Goal: Task Accomplishment & Management: Complete application form

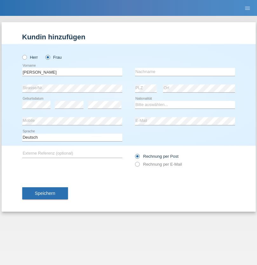
type input "[PERSON_NAME]"
click at [185, 72] on input "text" at bounding box center [185, 72] width 100 height 8
type input "Vilaplana"
select select "CH"
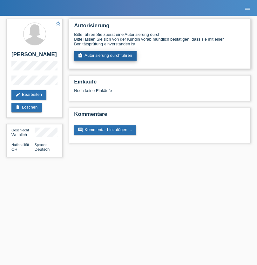
click at [105, 56] on link "assignment_turned_in Autorisierung durchführen" at bounding box center [105, 56] width 62 height 10
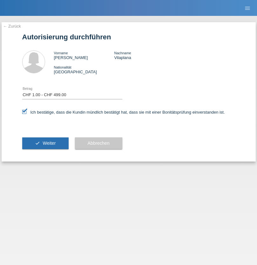
select select "1"
click at [45, 143] on span "Weiter" at bounding box center [49, 143] width 13 height 5
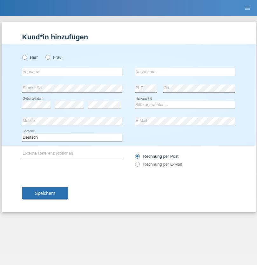
radio input "true"
click at [72, 72] on input "text" at bounding box center [72, 72] width 100 height 8
type input "[PERSON_NAME]"
click at [185, 72] on input "text" at bounding box center [185, 72] width 100 height 8
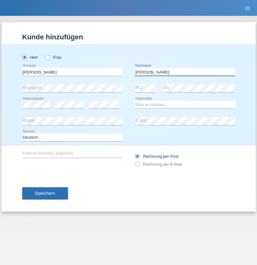
type input "[PERSON_NAME]"
select select "PL"
select select "C"
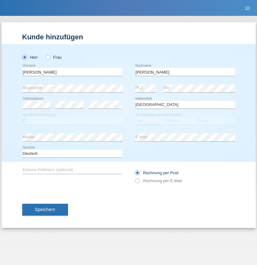
select select "04"
select select "09"
select select "2004"
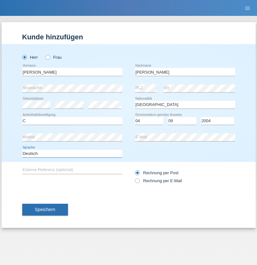
select select "en"
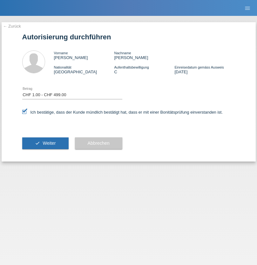
select select "1"
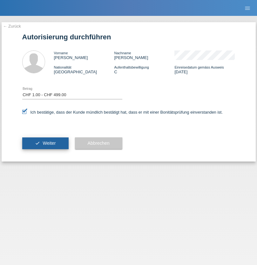
click at [45, 143] on span "Weiter" at bounding box center [49, 143] width 13 height 5
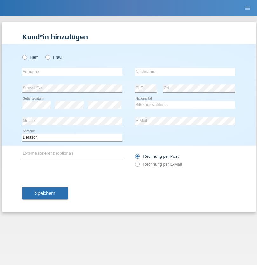
radio input "true"
select select "CH"
radio input "true"
click at [72, 72] on input "text" at bounding box center [72, 72] width 100 height 8
type input "Zsolt"
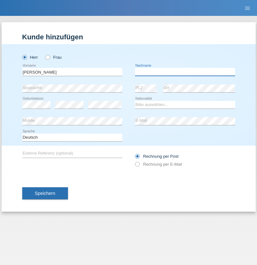
click at [185, 72] on input "text" at bounding box center [185, 72] width 100 height 8
type input "Kappelmayer"
select select "MG"
select select "C"
select select "30"
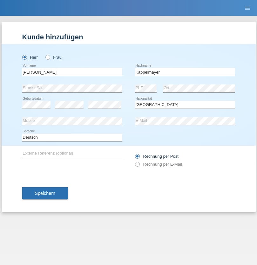
select select "08"
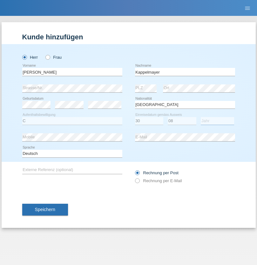
select select "2021"
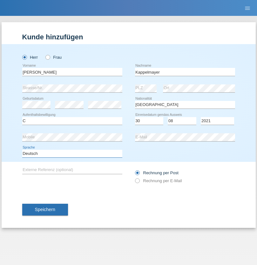
select select "en"
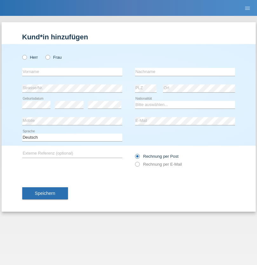
radio input "true"
click at [72, 72] on input "text" at bounding box center [72, 72] width 100 height 8
type input "firat"
click at [185, 72] on input "text" at bounding box center [185, 72] width 100 height 8
type input "kara"
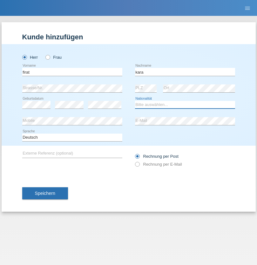
select select "CH"
radio input "true"
click at [72, 72] on input "text" at bounding box center [72, 72] width 100 height 8
type input "Jean Panda"
click at [185, 72] on input "text" at bounding box center [185, 72] width 100 height 8
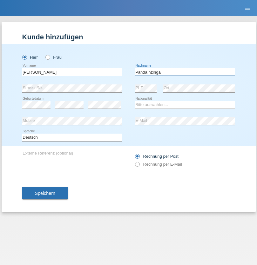
type input "Panda nzinga"
select select "MN"
select select "C"
select select "28"
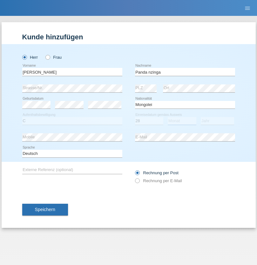
select select "11"
select select "2001"
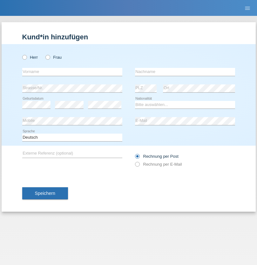
radio input "true"
select select "HU"
select select "C"
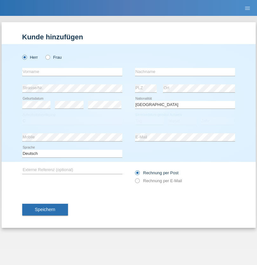
select select "30"
select select "10"
select select "2021"
